Goal: Task Accomplishment & Management: Use online tool/utility

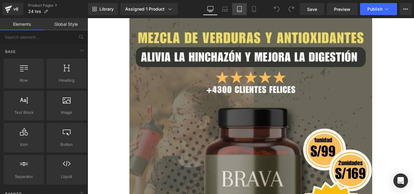
click at [240, 9] on icon at bounding box center [239, 9] width 6 height 6
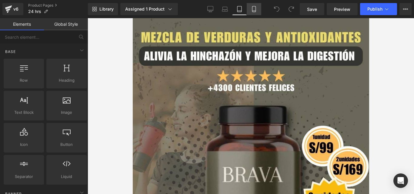
click at [255, 8] on icon at bounding box center [254, 9] width 6 height 6
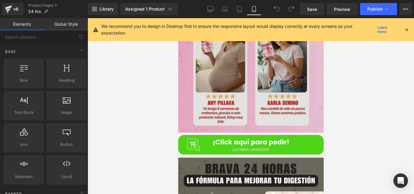
click at [268, 116] on img at bounding box center [250, 3] width 145 height 258
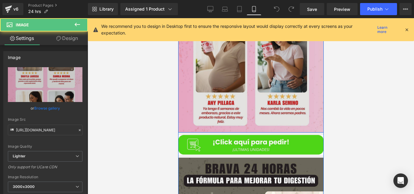
scroll to position [647, 0]
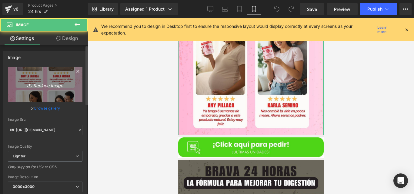
click at [50, 76] on link "Replace Image" at bounding box center [45, 84] width 74 height 35
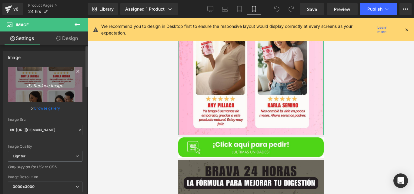
type input "C:\fakepath\Imagen de WhatsApp 2025-10-07 a las 21.19.56_4bf8005f.jpg"
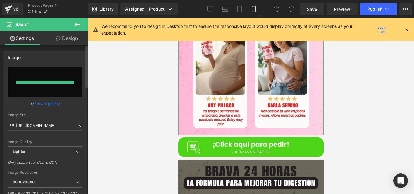
type input "https://ucarecdn.com/42b9d9dd-f1af-434d-8e96-4b0408cbeed6/-/format/auto/-/previ…"
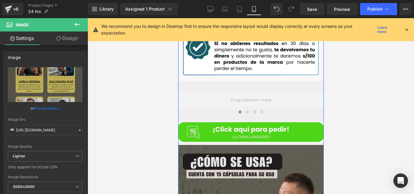
scroll to position [1073, 0]
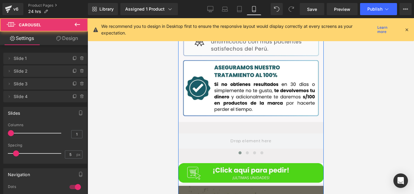
drag, startPoint x: 288, startPoint y: 118, endPoint x: 249, endPoint y: 117, distance: 39.1
click at [249, 124] on div "‹ › Carousel Row" at bounding box center [250, 142] width 145 height 36
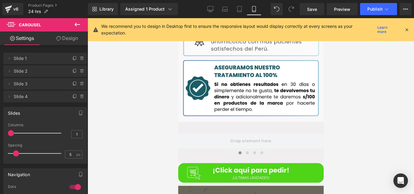
click at [81, 24] on icon at bounding box center [77, 24] width 7 height 7
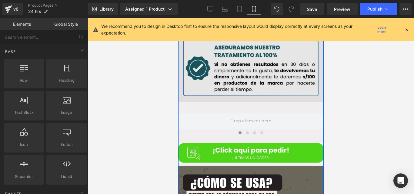
scroll to position [1095, 0]
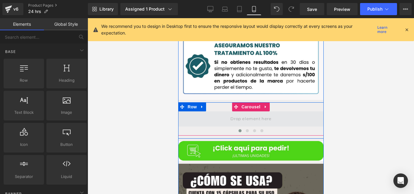
click at [237, 114] on span at bounding box center [250, 119] width 45 height 10
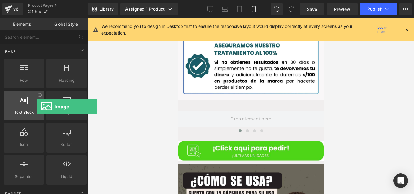
drag, startPoint x: 72, startPoint y: 117, endPoint x: 37, endPoint y: 107, distance: 36.9
click at [37, 107] on div "Row rows, columns, layouts, div Heading headings, titles, h1,h2,h3,h4,h5,h6 Tex…" at bounding box center [44, 122] width 85 height 128
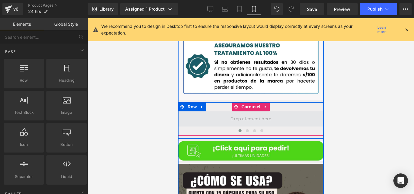
click at [243, 111] on span at bounding box center [250, 118] width 145 height 15
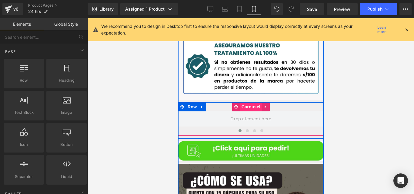
click at [244, 102] on span "Carousel" at bounding box center [250, 106] width 22 height 9
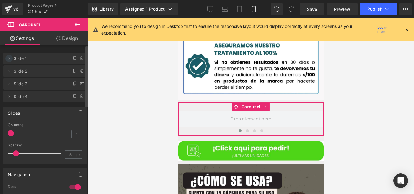
click at [10, 57] on icon at bounding box center [9, 58] width 5 height 5
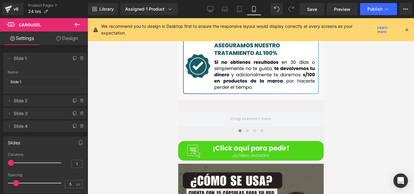
click at [74, 25] on icon at bounding box center [77, 24] width 7 height 7
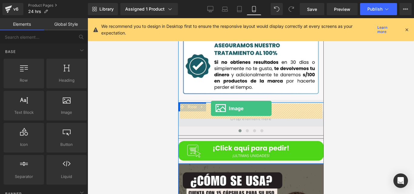
drag, startPoint x: 252, startPoint y: 121, endPoint x: 210, endPoint y: 109, distance: 43.1
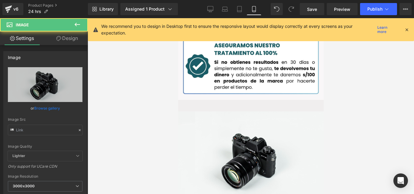
type input "//d1um8515vdn9kb.cloudfront.net/images/parallax.jpg"
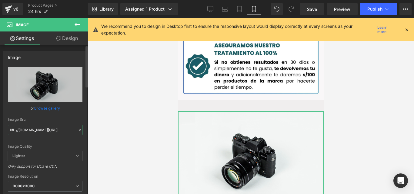
click at [63, 126] on input "//d1um8515vdn9kb.cloudfront.net/images/parallax.jpg" at bounding box center [45, 130] width 74 height 11
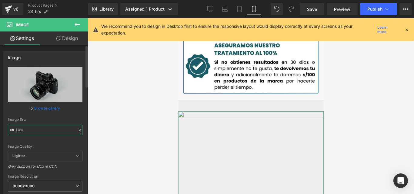
paste input "https://cdn.shopify.com/s/files/1/0714/8539/1005/files/osHwg6CQDAeQgKjszIWees1A…"
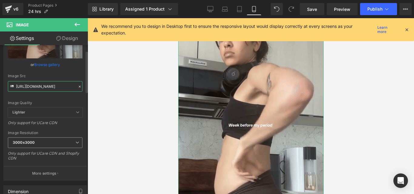
scroll to position [46, 0]
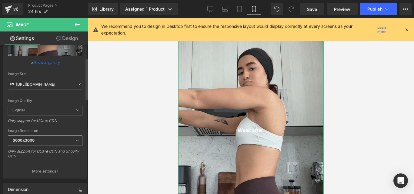
click at [49, 137] on span "3000x3000" at bounding box center [45, 140] width 74 height 11
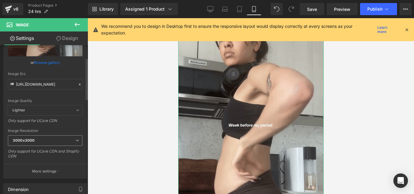
scroll to position [0, 0]
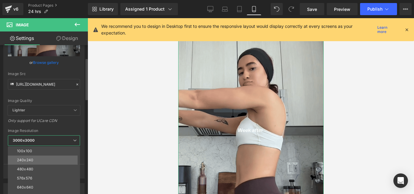
click at [38, 161] on li "240x240" at bounding box center [45, 160] width 75 height 9
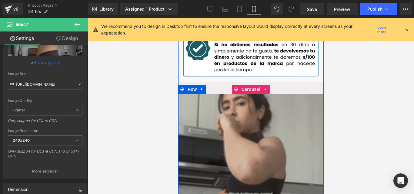
scroll to position [1126, 0]
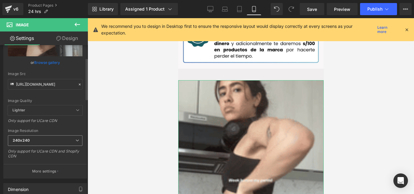
click at [66, 140] on span "240x240" at bounding box center [45, 140] width 74 height 11
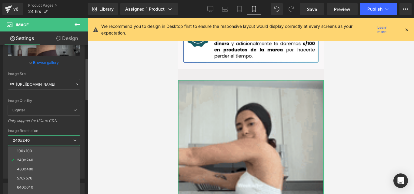
click at [59, 146] on span "240x240" at bounding box center [44, 140] width 72 height 11
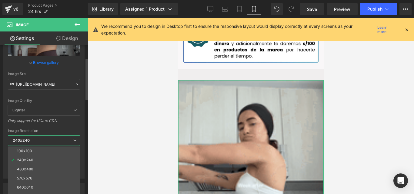
click at [59, 146] on span "240x240" at bounding box center [44, 140] width 72 height 11
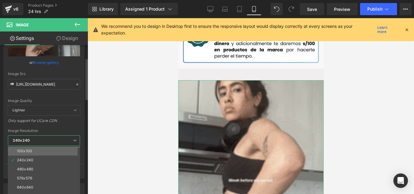
click at [49, 149] on li "100x100" at bounding box center [45, 151] width 75 height 9
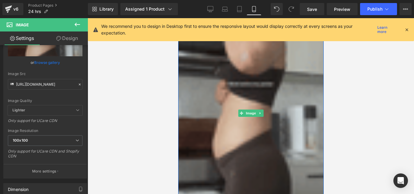
scroll to position [1226, 0]
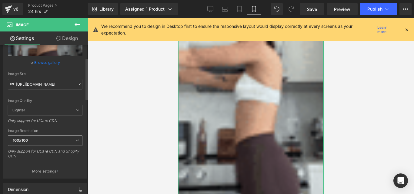
click at [66, 138] on span "100x100" at bounding box center [45, 140] width 74 height 11
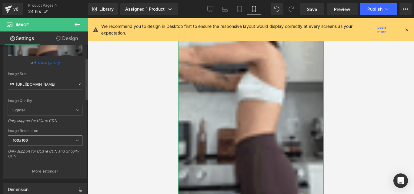
click at [66, 138] on span "100x100" at bounding box center [45, 140] width 74 height 11
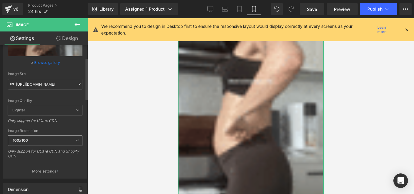
click at [53, 142] on span "100x100" at bounding box center [45, 140] width 74 height 11
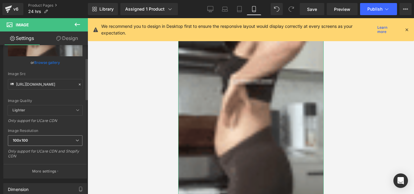
click at [53, 142] on span "100x100" at bounding box center [45, 140] width 74 height 11
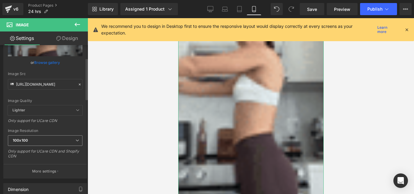
click at [50, 138] on span "100x100" at bounding box center [45, 140] width 74 height 11
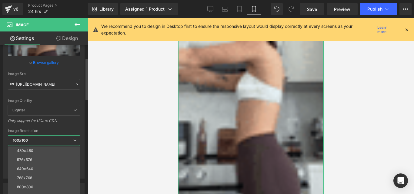
scroll to position [23, 0]
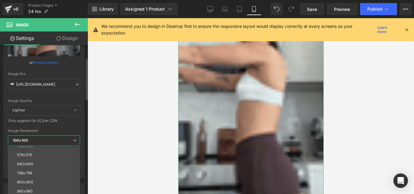
click at [65, 94] on div "Image Quality Lighter Lightest Lighter Lighter Lightest Only support for UCare …" at bounding box center [44, 63] width 72 height 84
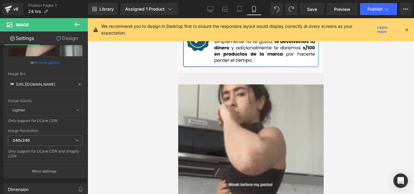
scroll to position [1121, 0]
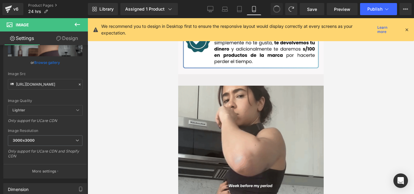
type input "https://cdn.shopify.com/s/files/1/0714/8539/1005/files/osHwg6CQDAeQgKjszIWees1A…"
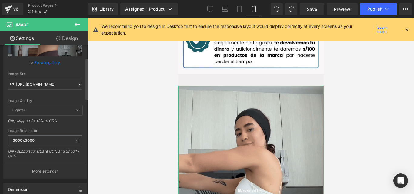
click at [65, 108] on span "Lighter" at bounding box center [45, 110] width 74 height 10
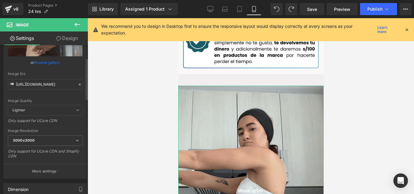
click at [72, 108] on span "Lighter" at bounding box center [45, 110] width 74 height 10
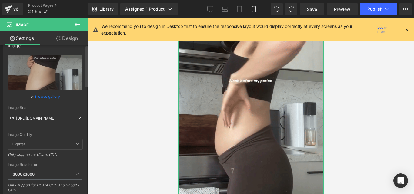
scroll to position [0, 0]
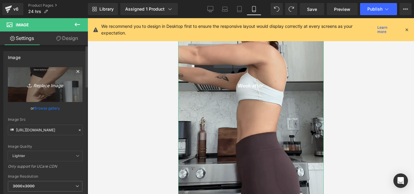
click at [49, 87] on icon "Replace Image" at bounding box center [45, 85] width 48 height 8
type input "C:\fakepath\bloated-flat-female-belly-before-260nw-687248344.PNG"
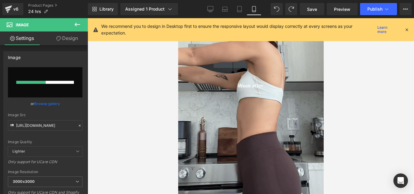
click at [407, 29] on icon at bounding box center [406, 29] width 5 height 5
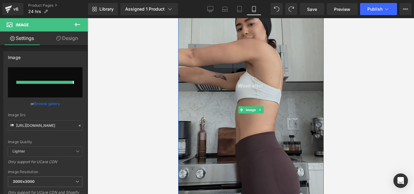
type input "https://ucarecdn.com/eca65f6b-66be-4ca4-bc4e-4b261c91aa53/-/format/auto/-/previ…"
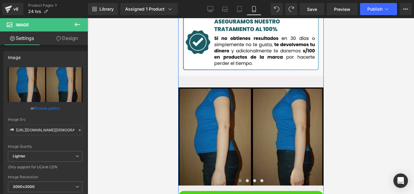
scroll to position [1124, 0]
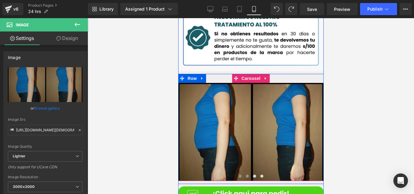
click at [245, 175] on span at bounding box center [246, 176] width 3 height 3
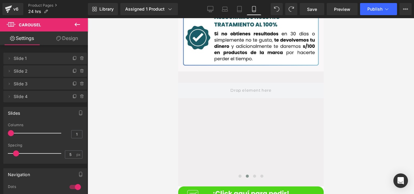
click at [81, 28] on icon at bounding box center [77, 24] width 7 height 7
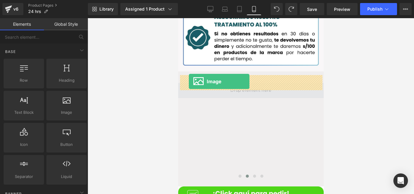
drag, startPoint x: 246, startPoint y: 127, endPoint x: 188, endPoint y: 81, distance: 73.5
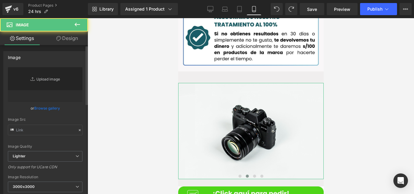
type input "//d1um8515vdn9kb.cloudfront.net/images/parallax.jpg"
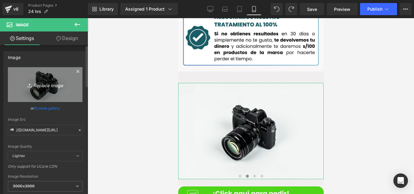
click at [45, 95] on link "Replace Image" at bounding box center [45, 84] width 74 height 35
type input "C:\fakepath\1-2_1024x1024.webp"
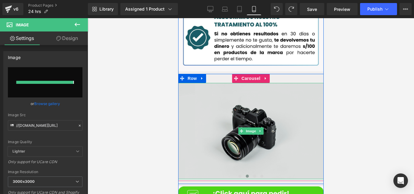
type input "https://ucarecdn.com/442b5256-7af2-4213-af8c-f92e4c44a0f6/-/format/auto/-/previ…"
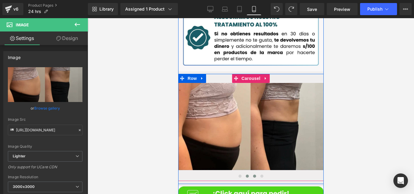
click at [252, 175] on span at bounding box center [253, 176] width 3 height 3
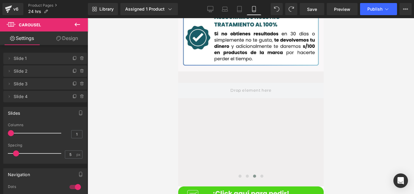
click at [80, 24] on icon at bounding box center [76, 25] width 5 height 4
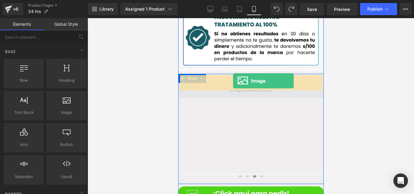
drag, startPoint x: 247, startPoint y: 125, endPoint x: 232, endPoint y: 81, distance: 46.0
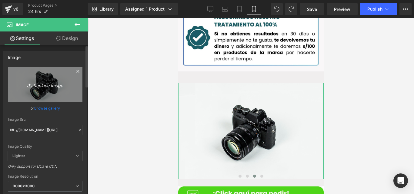
click at [41, 91] on link "Replace Image" at bounding box center [45, 84] width 74 height 35
type input "C:\fakepath\images (3).jpeg"
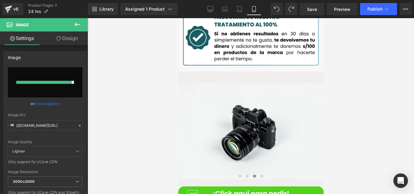
type input "https://ucarecdn.com/d9b3106a-cdd3-4614-93c3-b20cb19d434a/-/format/auto/-/previ…"
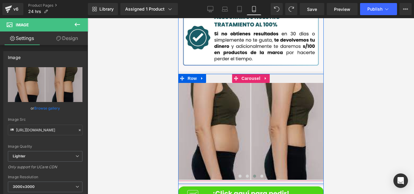
click at [260, 175] on span at bounding box center [261, 176] width 3 height 3
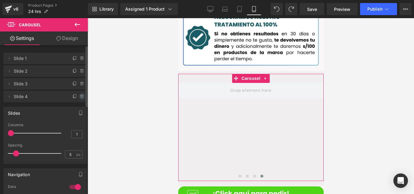
click at [79, 94] on span at bounding box center [81, 96] width 7 height 7
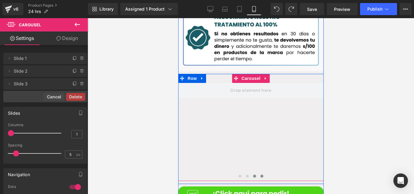
click at [250, 173] on button at bounding box center [253, 176] width 7 height 6
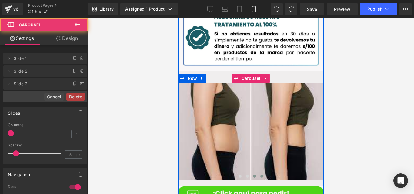
click at [260, 175] on span at bounding box center [261, 176] width 3 height 3
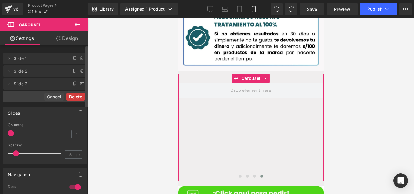
click at [70, 95] on button "Delete" at bounding box center [75, 97] width 19 height 8
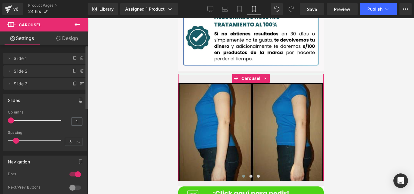
click at [68, 45] on link "Design" at bounding box center [67, 38] width 44 height 14
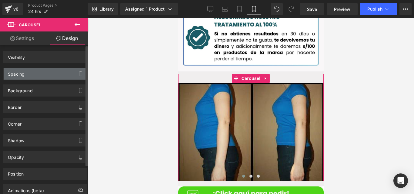
click at [68, 77] on div "Spacing" at bounding box center [45, 74] width 83 height 12
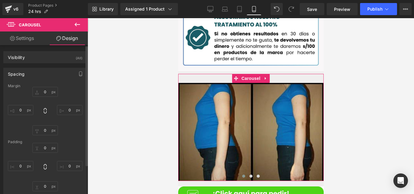
type input "0"
type input "30"
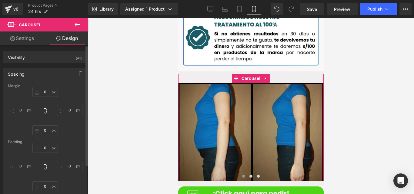
type input "0"
click at [46, 145] on input "30" at bounding box center [44, 148] width 25 height 10
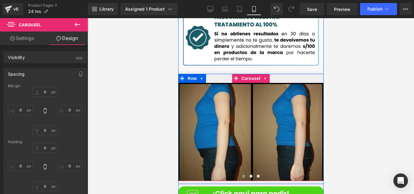
click at [242, 173] on button at bounding box center [242, 176] width 7 height 6
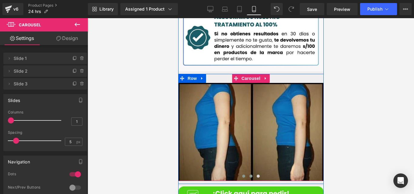
click at [250, 173] on button at bounding box center [250, 176] width 7 height 6
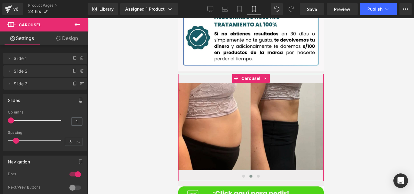
click at [70, 40] on link "Design" at bounding box center [67, 38] width 44 height 14
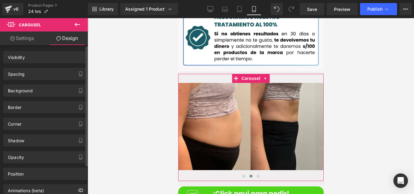
click at [59, 71] on div "Spacing" at bounding box center [45, 74] width 83 height 12
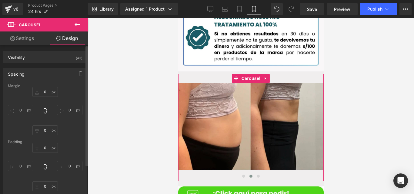
type input "0"
type input "30"
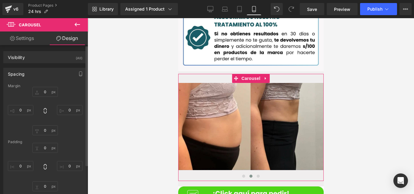
type input "0"
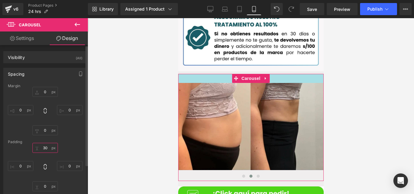
click at [47, 150] on input "30" at bounding box center [44, 148] width 25 height 10
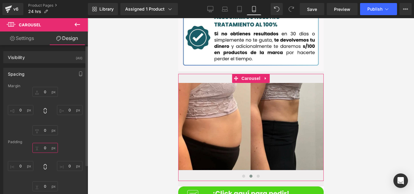
type input "0"
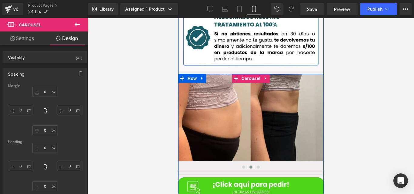
click at [247, 164] on button at bounding box center [250, 167] width 7 height 6
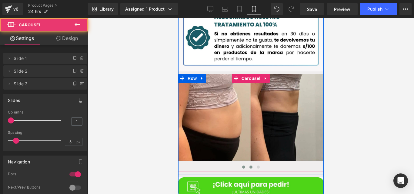
click at [242, 166] on span at bounding box center [243, 167] width 3 height 3
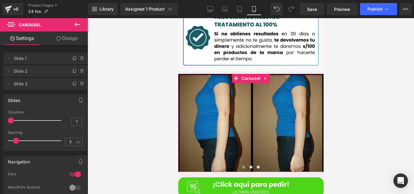
click at [70, 42] on link "Design" at bounding box center [67, 38] width 44 height 14
click at [0, 0] on div "Spacing" at bounding box center [0, 0] width 0 height 0
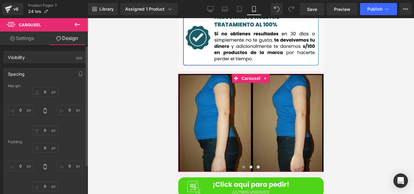
type input "0"
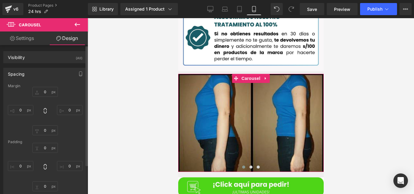
type input "0"
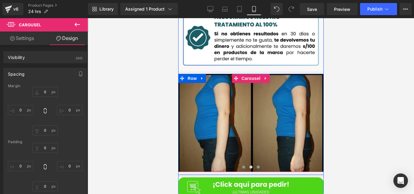
click at [256, 166] on span at bounding box center [257, 167] width 3 height 3
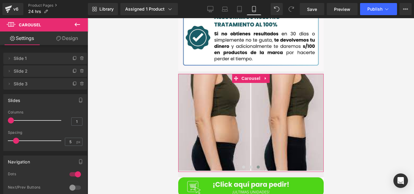
click at [68, 43] on link "Design" at bounding box center [67, 38] width 44 height 14
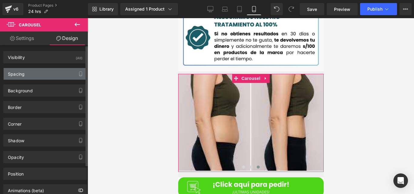
click at [28, 75] on div "Spacing" at bounding box center [45, 74] width 83 height 12
type input "0"
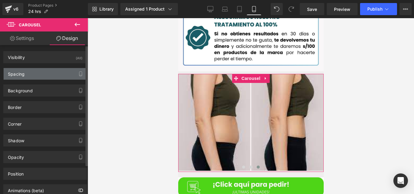
type input "0"
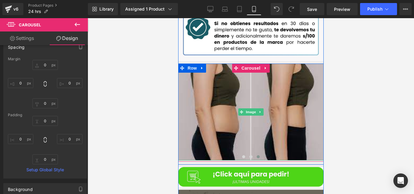
scroll to position [1137, 0]
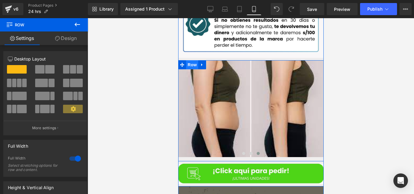
click at [188, 60] on span "Row" at bounding box center [192, 64] width 12 height 9
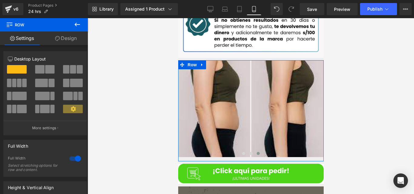
click at [69, 43] on link "Design" at bounding box center [66, 38] width 44 height 14
click at [0, 0] on div "Spacing" at bounding box center [0, 0] width 0 height 0
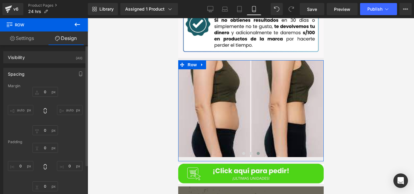
type input "0"
type input "10"
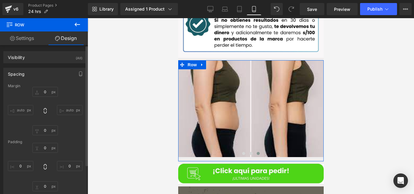
type input "0"
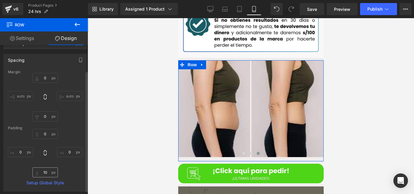
scroll to position [32, 0]
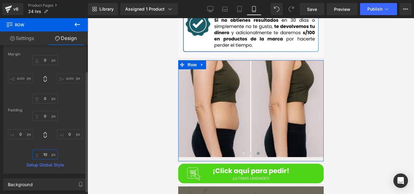
click at [48, 157] on input "10" at bounding box center [44, 155] width 25 height 10
type input "0"
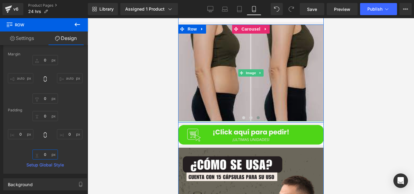
scroll to position [1166, 0]
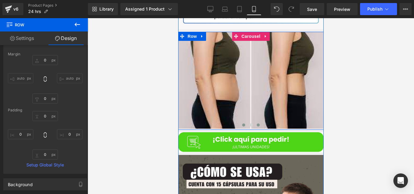
click at [242, 122] on button at bounding box center [242, 125] width 7 height 6
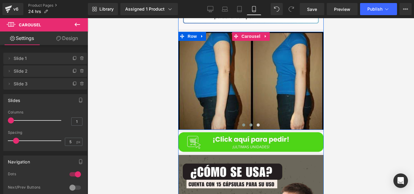
click at [250, 122] on button at bounding box center [250, 125] width 7 height 6
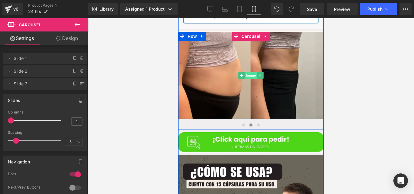
click at [249, 72] on span "Image" at bounding box center [250, 75] width 13 height 7
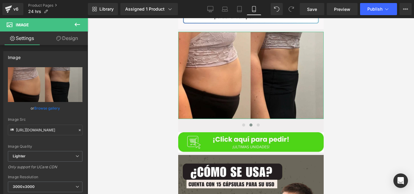
click at [67, 39] on link "Design" at bounding box center [67, 38] width 44 height 14
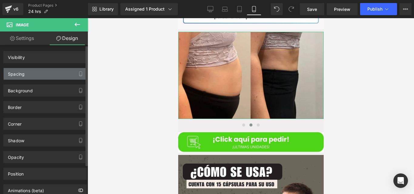
click at [61, 73] on div "Spacing" at bounding box center [45, 74] width 83 height 12
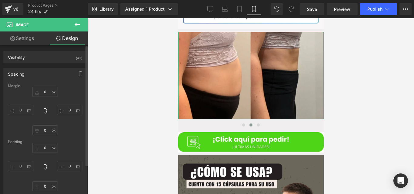
type input "0"
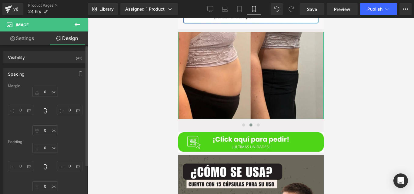
type input "0"
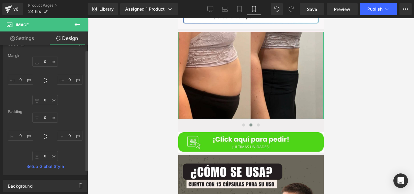
scroll to position [36, 0]
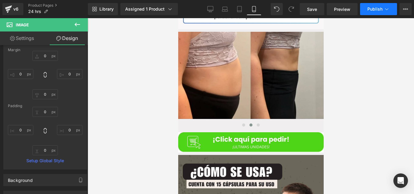
click at [372, 10] on span "Publish" at bounding box center [374, 9] width 15 height 5
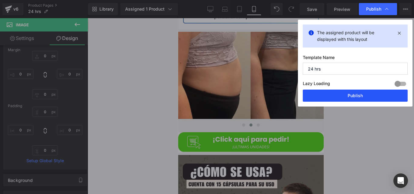
click at [316, 98] on button "Publish" at bounding box center [354, 96] width 105 height 12
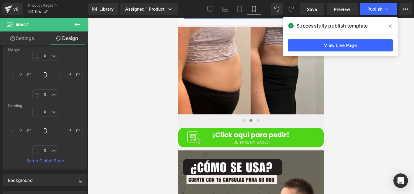
scroll to position [1172, 0]
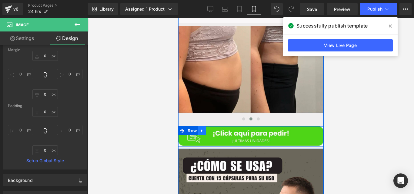
click at [200, 128] on icon at bounding box center [202, 130] width 4 height 5
click at [210, 126] on link at bounding box center [210, 130] width 8 height 9
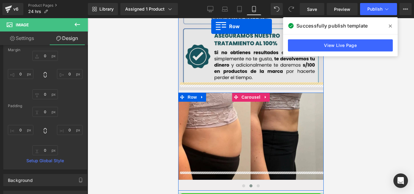
scroll to position [1069, 0]
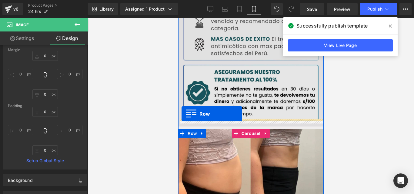
drag, startPoint x: 190, startPoint y: 111, endPoint x: 181, endPoint y: 114, distance: 9.5
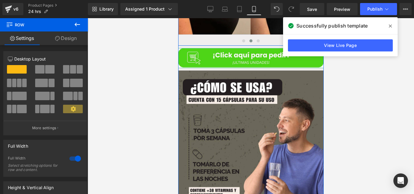
scroll to position [1278, 0]
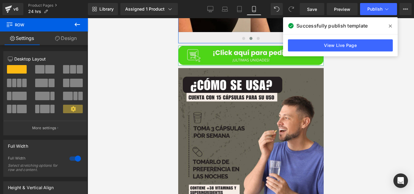
click at [388, 28] on icon at bounding box center [389, 26] width 3 height 5
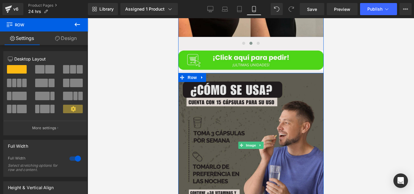
scroll to position [1265, 0]
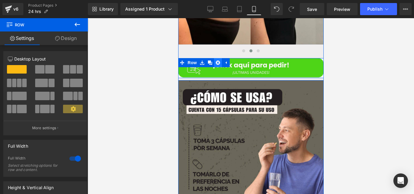
click at [216, 61] on icon at bounding box center [217, 63] width 4 height 4
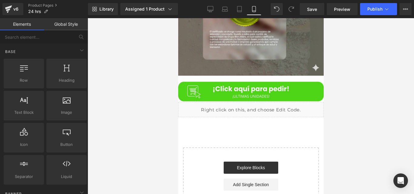
scroll to position [1914, 0]
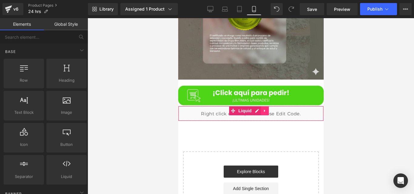
click at [265, 108] on icon at bounding box center [264, 110] width 4 height 5
click at [266, 109] on icon at bounding box center [268, 111] width 4 height 4
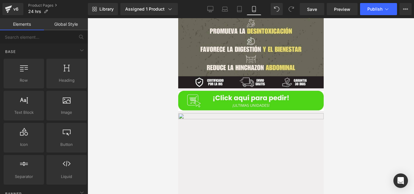
scroll to position [186, 0]
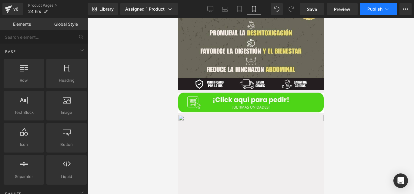
click at [371, 8] on span "Publish" at bounding box center [374, 9] width 15 height 5
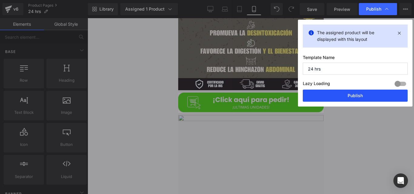
click at [313, 97] on button "Publish" at bounding box center [354, 96] width 105 height 12
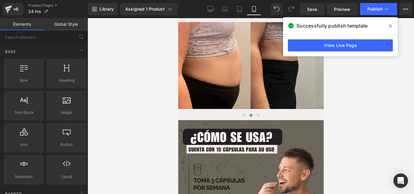
scroll to position [1206, 0]
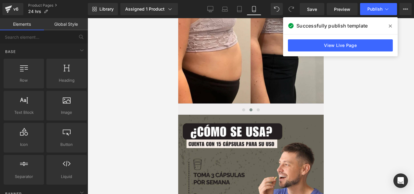
click at [391, 30] on span at bounding box center [390, 26] width 10 height 10
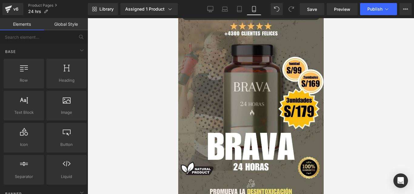
scroll to position [0, 0]
